Goal: Complete application form

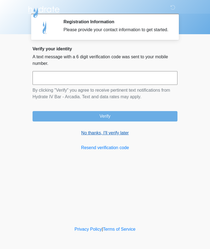
click at [124, 136] on link "No thanks, I'll verify later" at bounding box center [105, 133] width 145 height 7
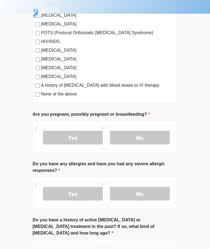
scroll to position [137, 0]
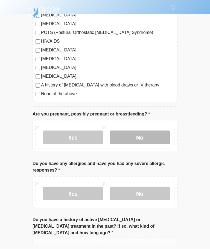
click at [155, 139] on label "No" at bounding box center [140, 138] width 60 height 14
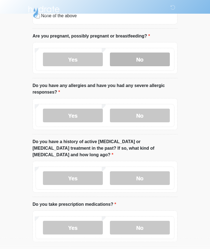
scroll to position [210, 0]
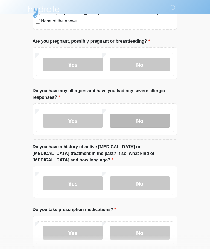
click at [144, 122] on label "No" at bounding box center [140, 121] width 60 height 14
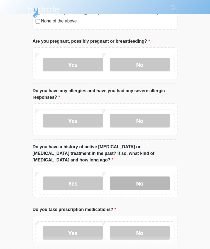
click at [165, 177] on label "No" at bounding box center [140, 184] width 60 height 14
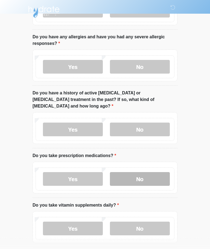
click at [166, 173] on label "No" at bounding box center [140, 180] width 60 height 14
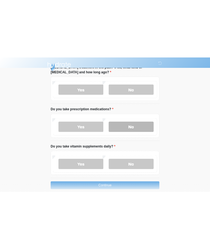
scroll to position [281, 0]
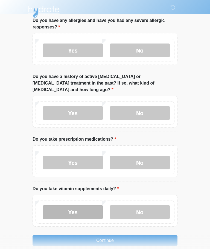
click at [72, 205] on label "Yes" at bounding box center [73, 212] width 60 height 14
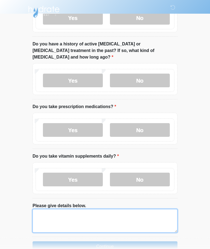
click at [101, 220] on textarea "Please give details below." at bounding box center [105, 222] width 145 height 24
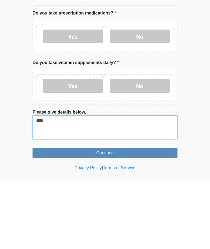
type textarea "****"
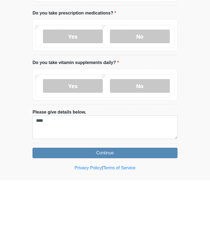
click at [162, 217] on button "Continue" at bounding box center [105, 222] width 145 height 10
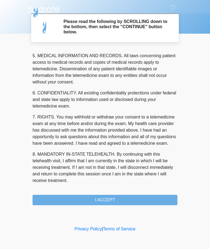
scroll to position [178, 0]
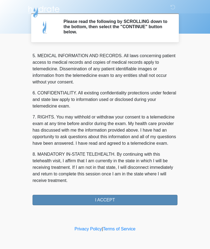
click at [155, 204] on button "I ACCEPT" at bounding box center [105, 200] width 145 height 10
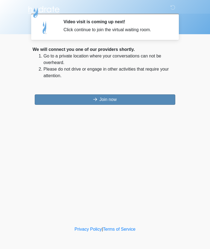
click at [166, 101] on button "Join now" at bounding box center [105, 100] width 141 height 10
